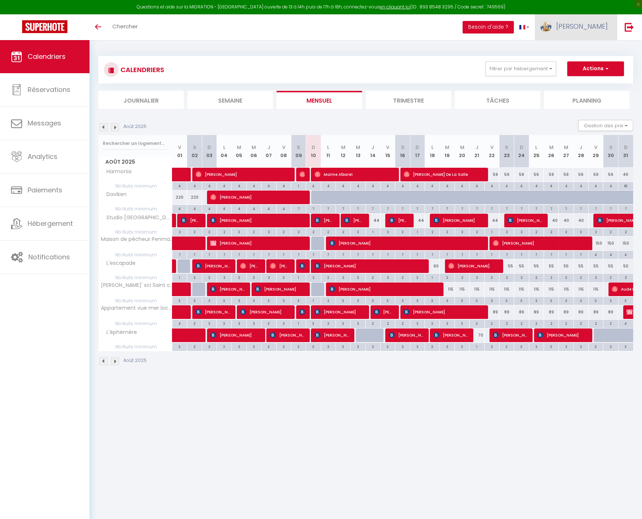
click at [598, 28] on span "[PERSON_NAME]" at bounding box center [582, 26] width 52 height 9
click at [586, 63] on link "Équipe" at bounding box center [587, 64] width 54 height 13
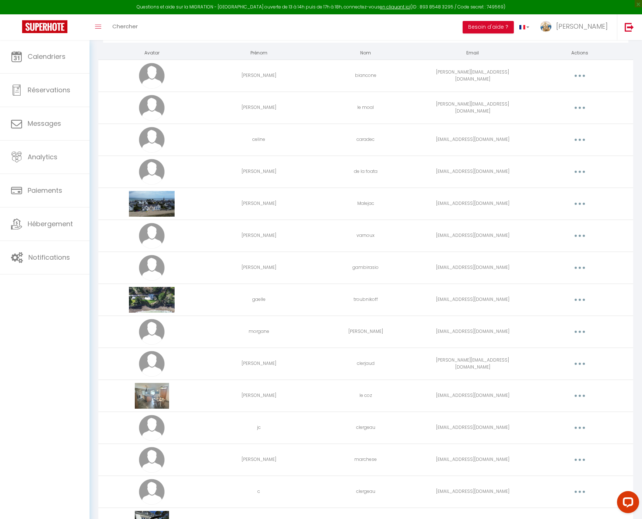
scroll to position [1132, 0]
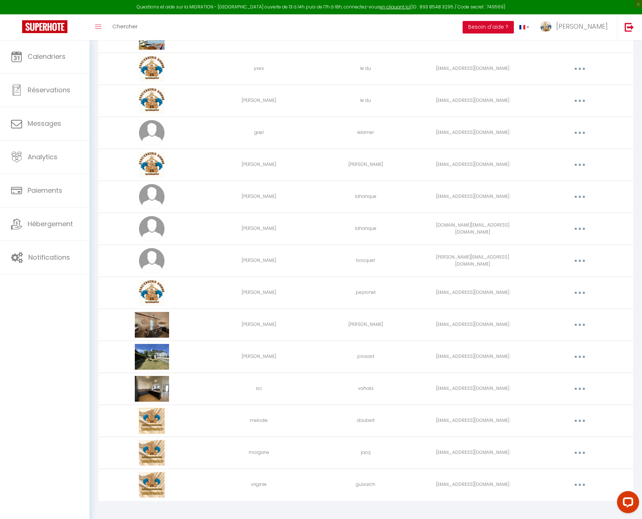
click at [577, 415] on button "button" at bounding box center [579, 421] width 21 height 12
click at [553, 433] on link "Editer" at bounding box center [560, 438] width 54 height 13
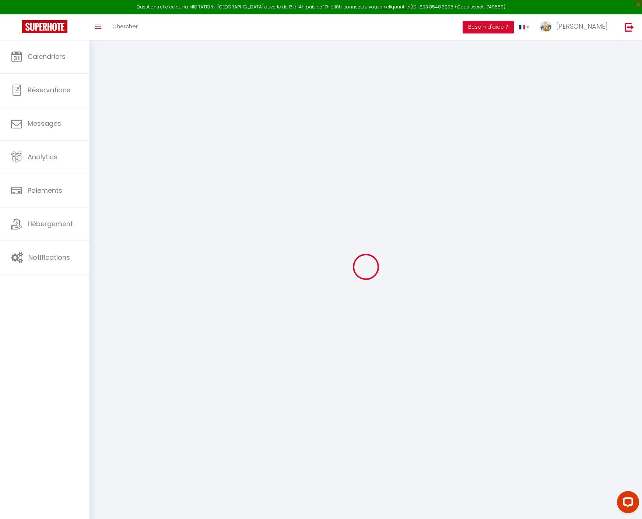
type input "melodie"
type input "daubert"
type input "[EMAIL_ADDRESS][DOMAIN_NAME]"
type textarea "[URL][DOMAIN_NAME]"
checkbox input "true"
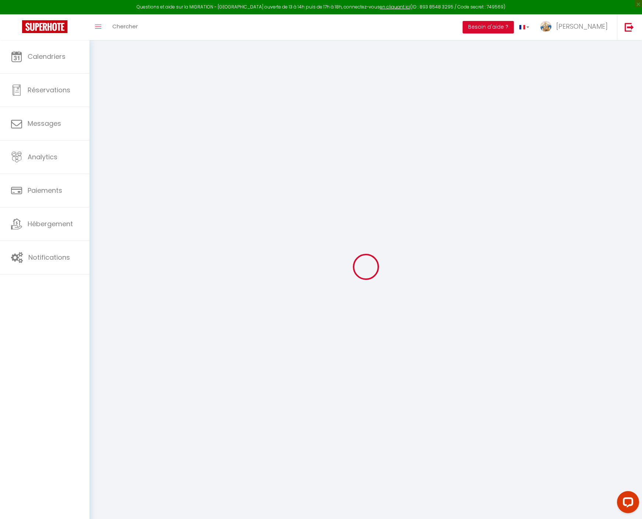
checkbox input "false"
checkbox input "true"
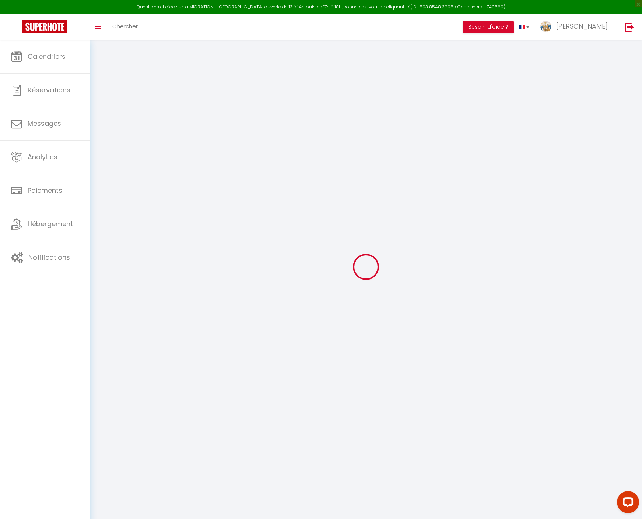
checkbox input "true"
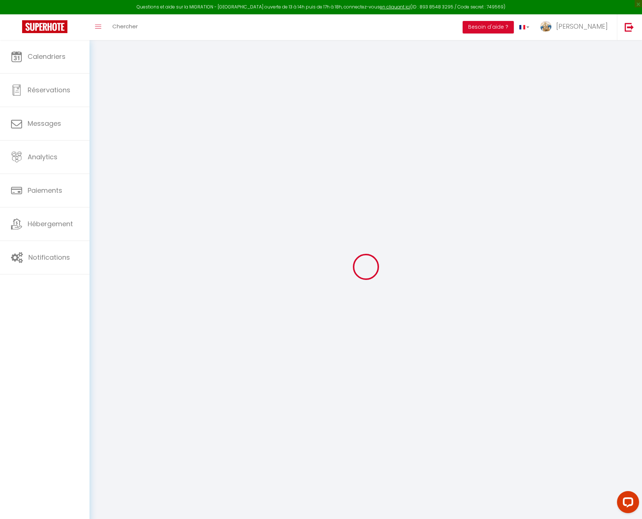
checkbox input "true"
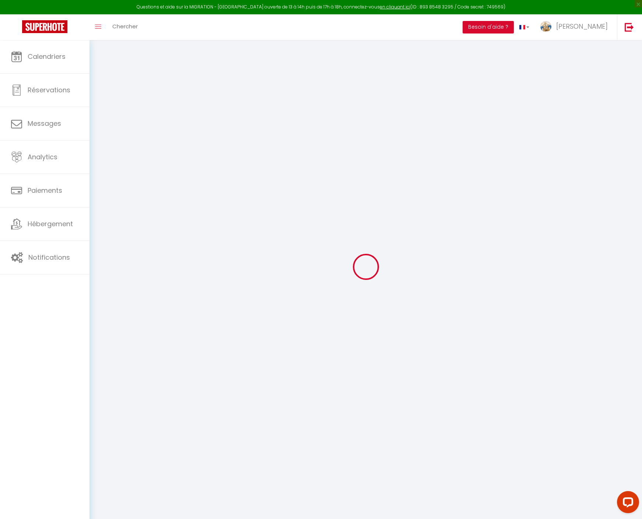
checkbox input "true"
select select
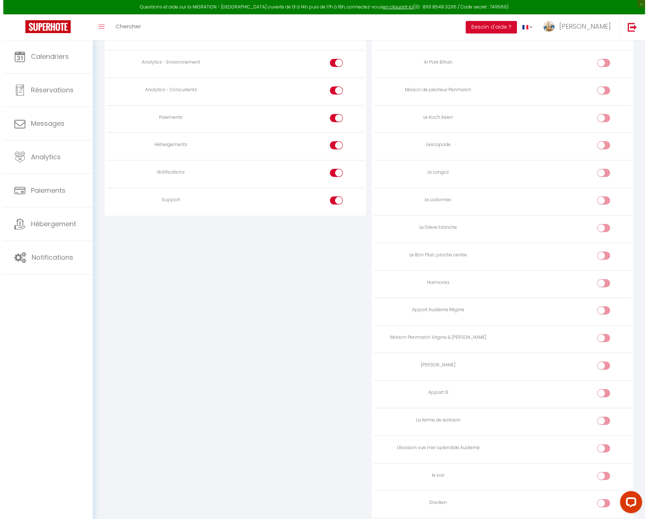
scroll to position [0, 0]
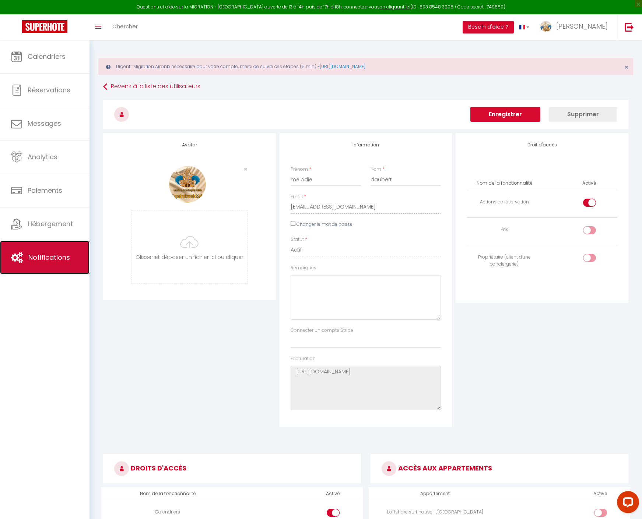
click at [57, 262] on link "Notifications" at bounding box center [44, 257] width 89 height 33
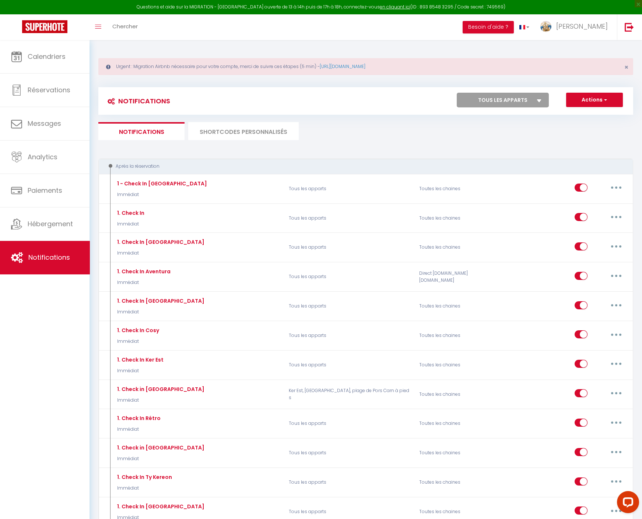
click at [544, 99] on select "Tous les apparts maison vintage au bord de mer tymimi Rives de l'Odet, centre v…" at bounding box center [502, 100] width 92 height 15
select select "41216"
click at [457, 93] on select "Tous les apparts maison vintage au bord de mer tymimi Rives de l'Odet, centre v…" at bounding box center [502, 100] width 92 height 15
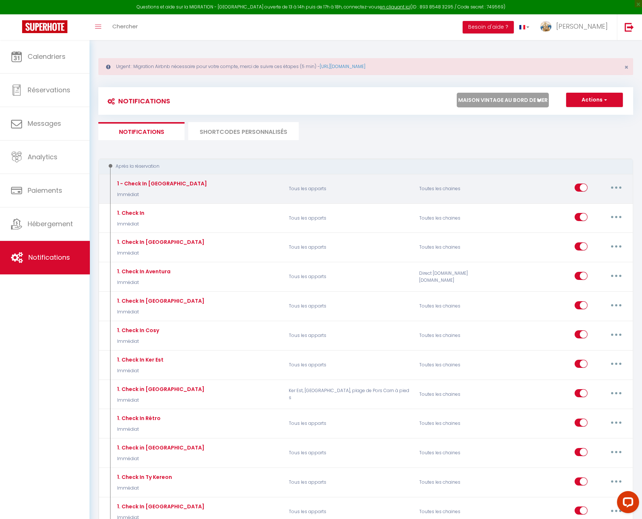
select select
checkbox input "false"
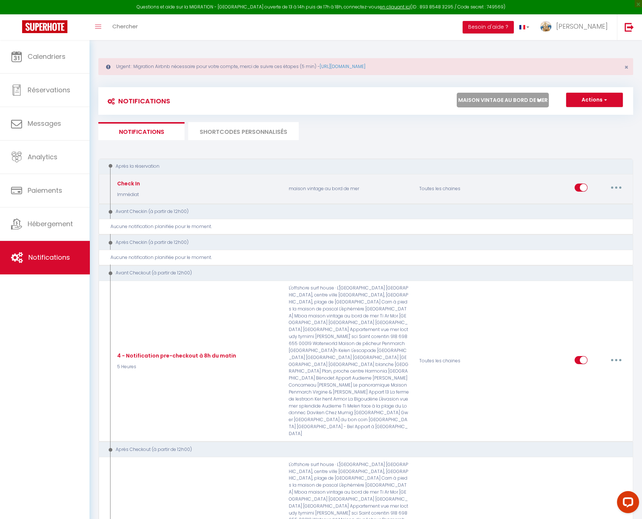
click at [620, 186] on button "button" at bounding box center [616, 188] width 21 height 12
click at [591, 203] on link "Editer" at bounding box center [597, 204] width 54 height 13
type input "Check In"
select select "Immédiat"
select select "if_booking_is_paid"
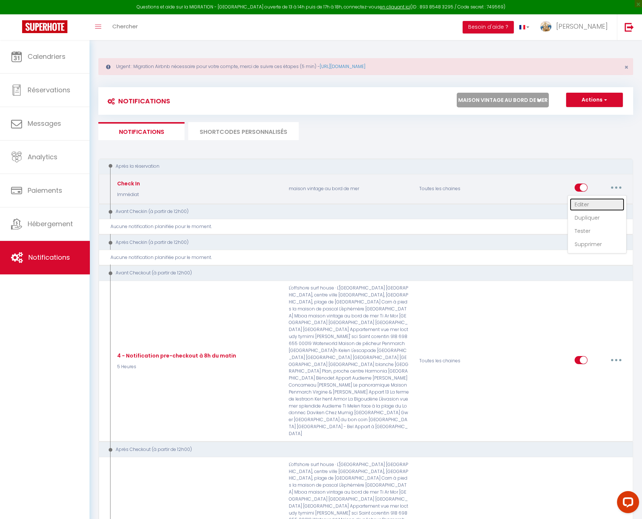
checkbox input "true"
checkbox input "false"
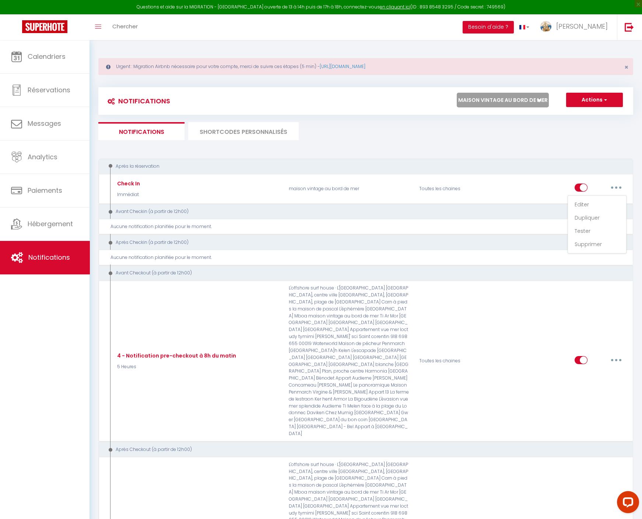
radio input "true"
type input "Check In Maison Vintage"
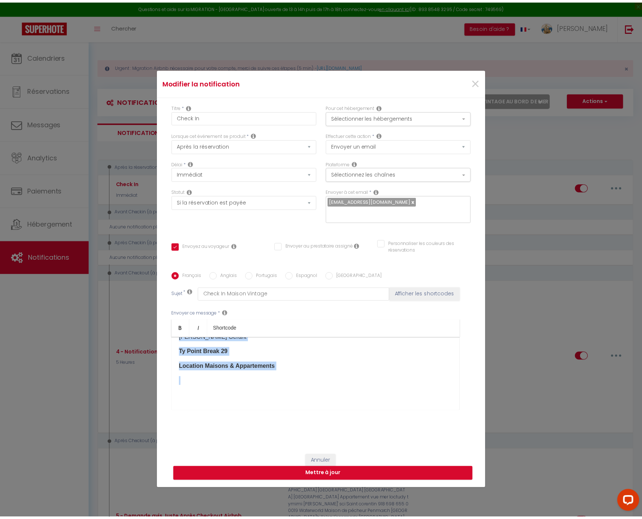
scroll to position [355, 0]
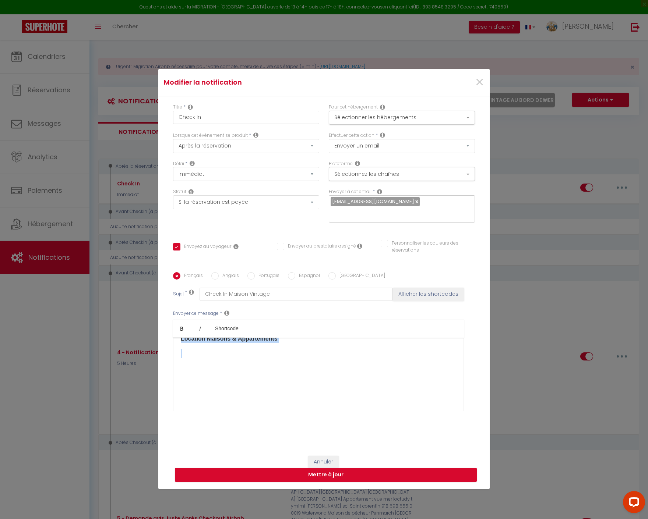
drag, startPoint x: 183, startPoint y: 341, endPoint x: 276, endPoint y: 365, distance: 96.1
click at [342, 410] on div "Envoyer ce message * Bold Italic Shortcode Rich text editor 🔖 Bonjour [GUEST:FI…" at bounding box center [324, 361] width 302 height 120
copy div "Loremip [DOLOR:SITAM_CONS]​ ad elitse doeiu temp incididuntu 😁. 🏠 La etdolo mag…"
click at [476, 86] on span "×" at bounding box center [479, 82] width 9 height 22
